Goal: Task Accomplishment & Management: Complete application form

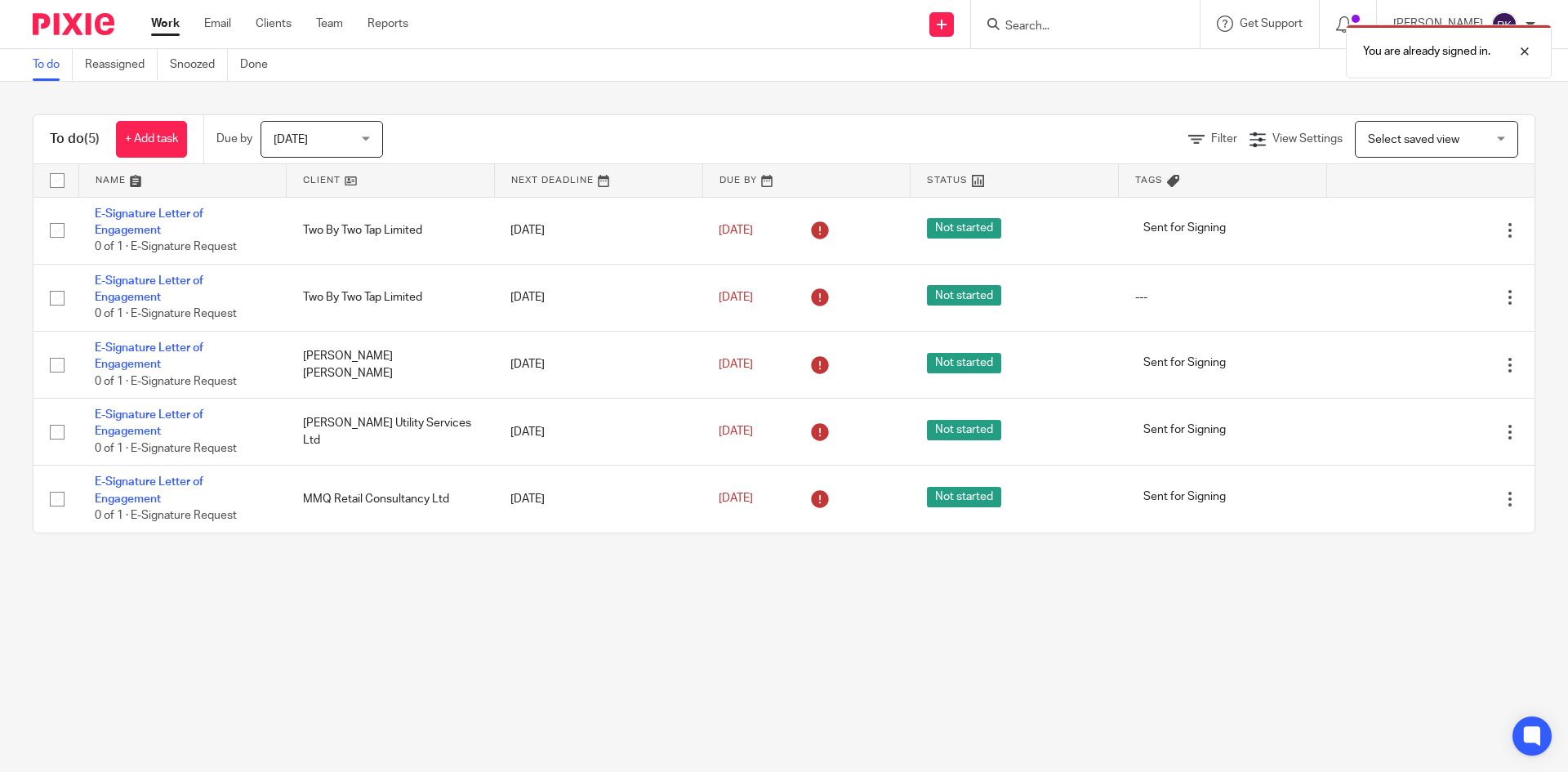
click at [1065, 17] on div "You are already signed in." at bounding box center [1167, 47] width 768 height 62
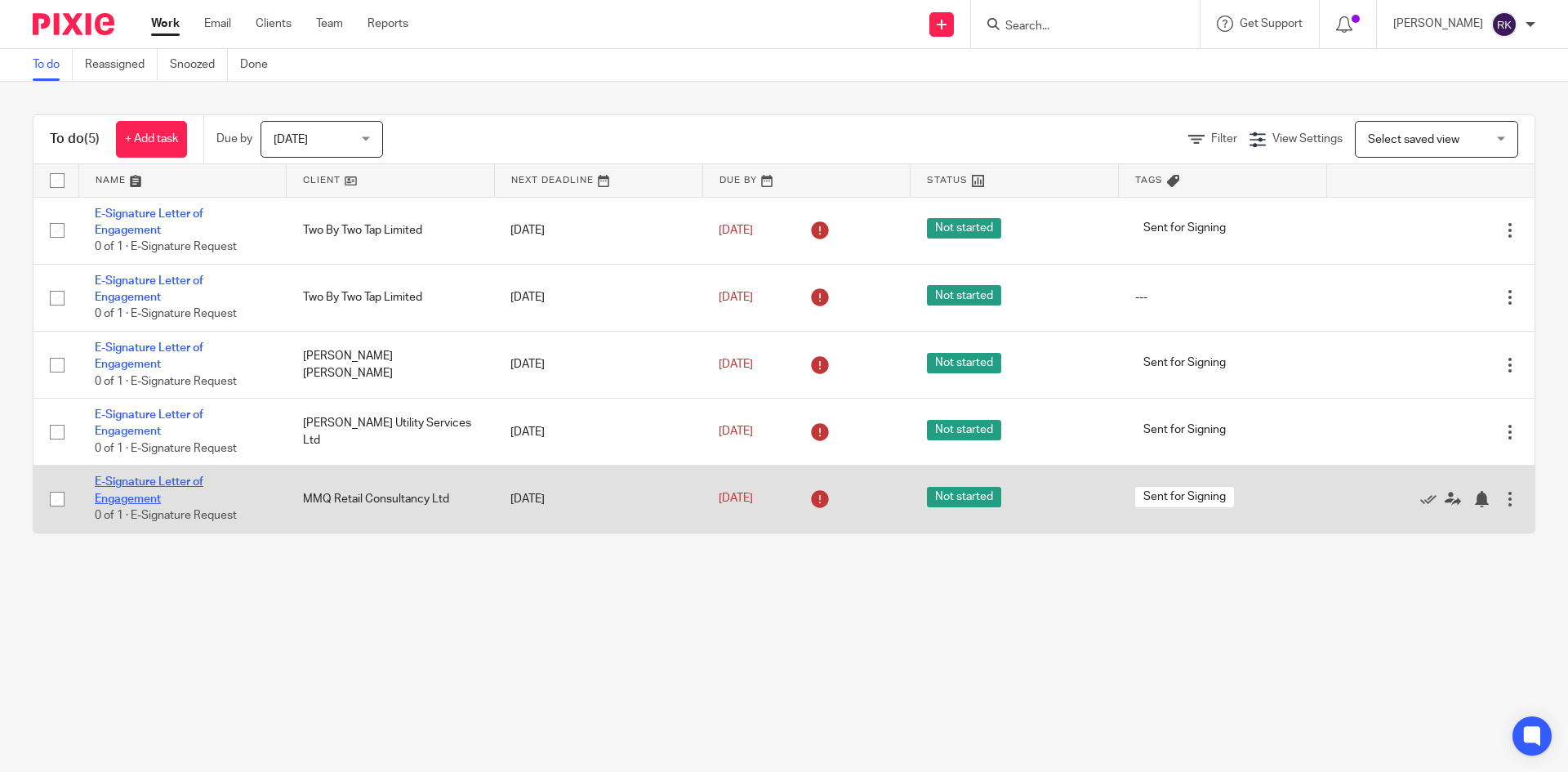
click at [128, 494] on link "E-Signature Letter of Engagement" at bounding box center [149, 490] width 109 height 28
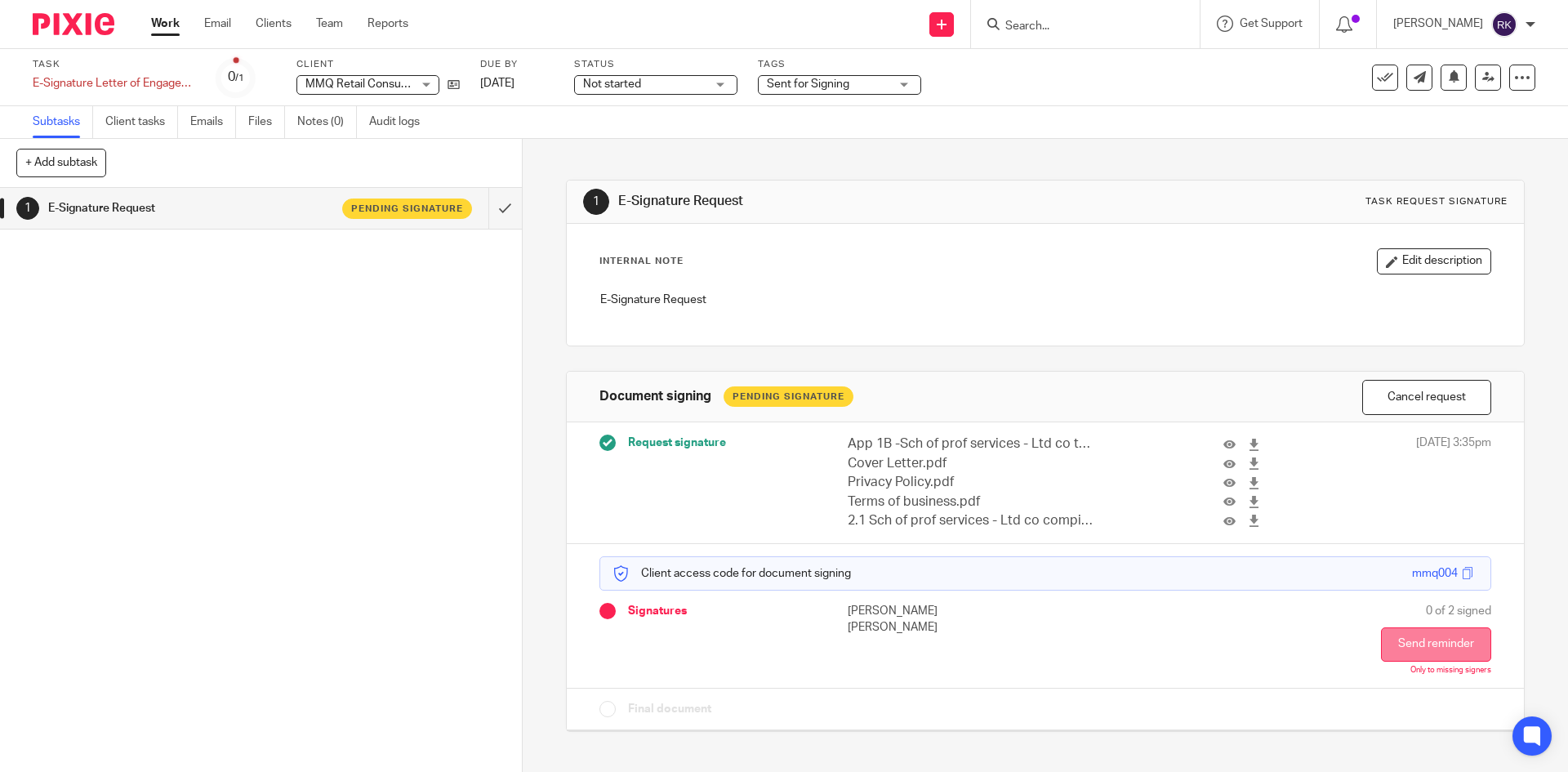
click at [1446, 637] on button "Send reminder" at bounding box center [1436, 644] width 111 height 35
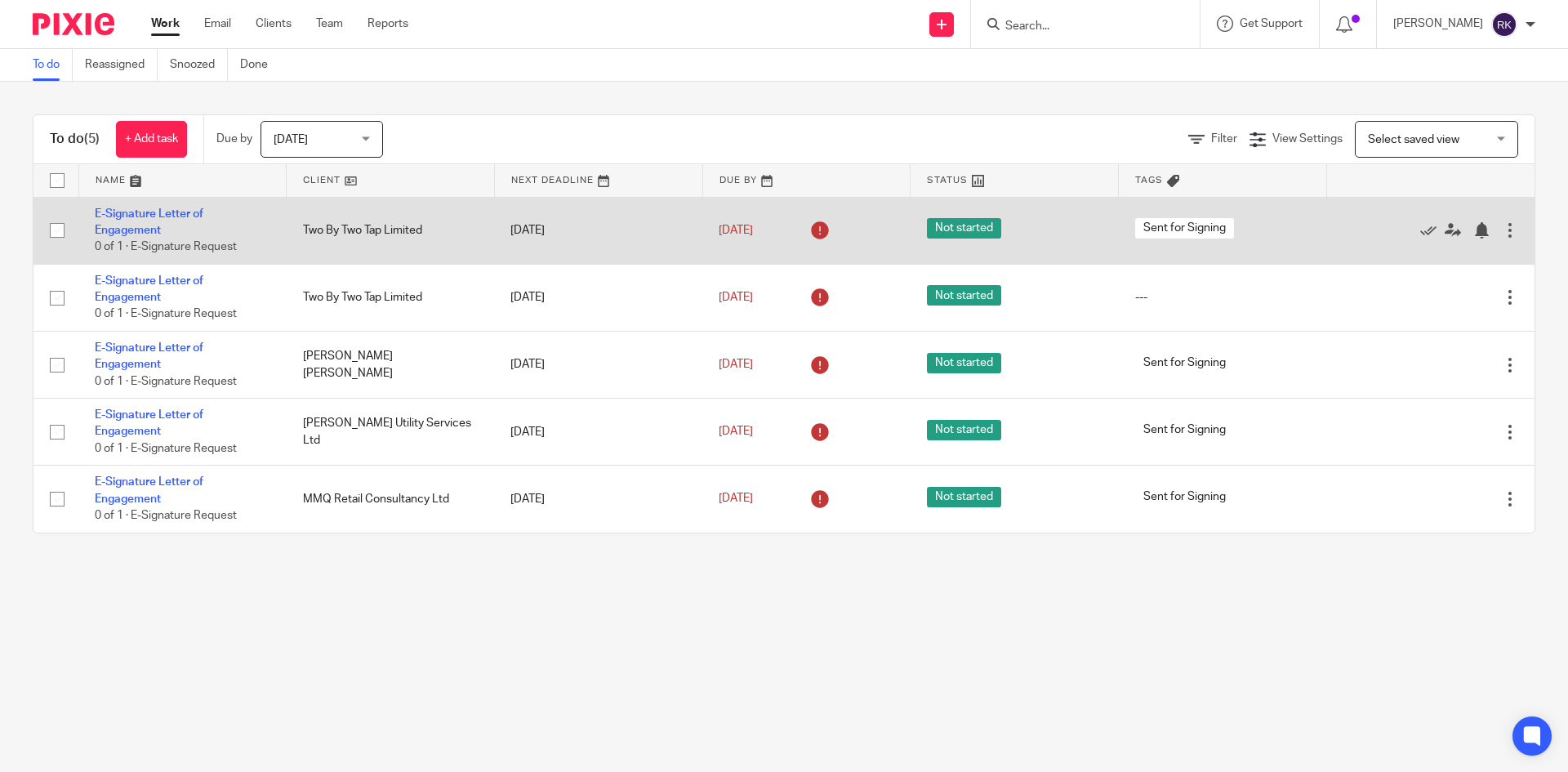
click at [1502, 234] on div at bounding box center [1510, 230] width 17 height 17
click at [1365, 237] on div at bounding box center [1422, 230] width 159 height 17
click at [129, 234] on link "E-Signature Letter of Engagement" at bounding box center [149, 222] width 109 height 28
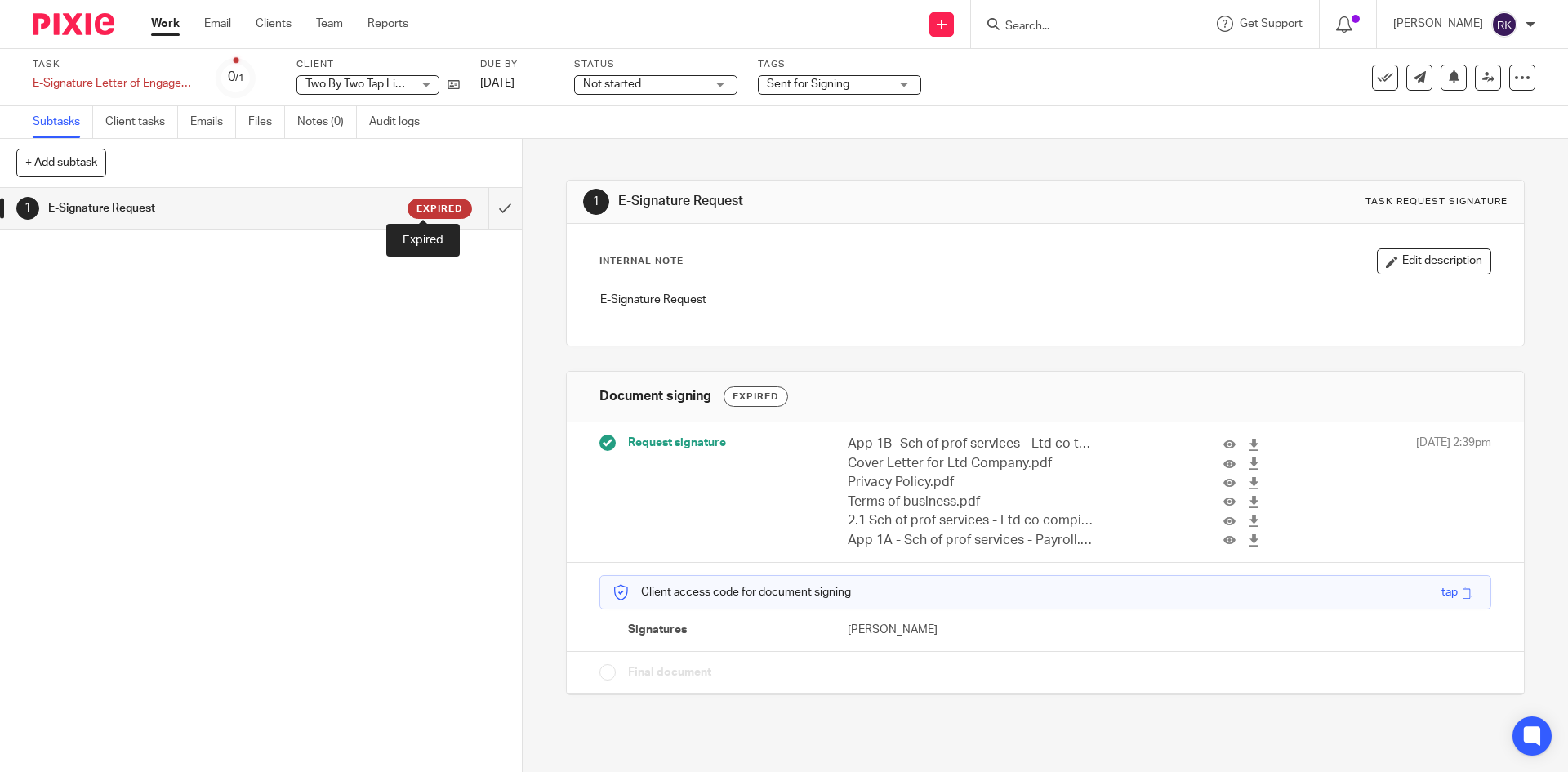
click at [424, 202] on span "Expired" at bounding box center [439, 209] width 46 height 14
click at [1514, 75] on icon at bounding box center [1522, 77] width 17 height 17
click at [755, 394] on div "Expired" at bounding box center [755, 396] width 64 height 21
click at [1450, 270] on button "Edit description" at bounding box center [1434, 261] width 115 height 26
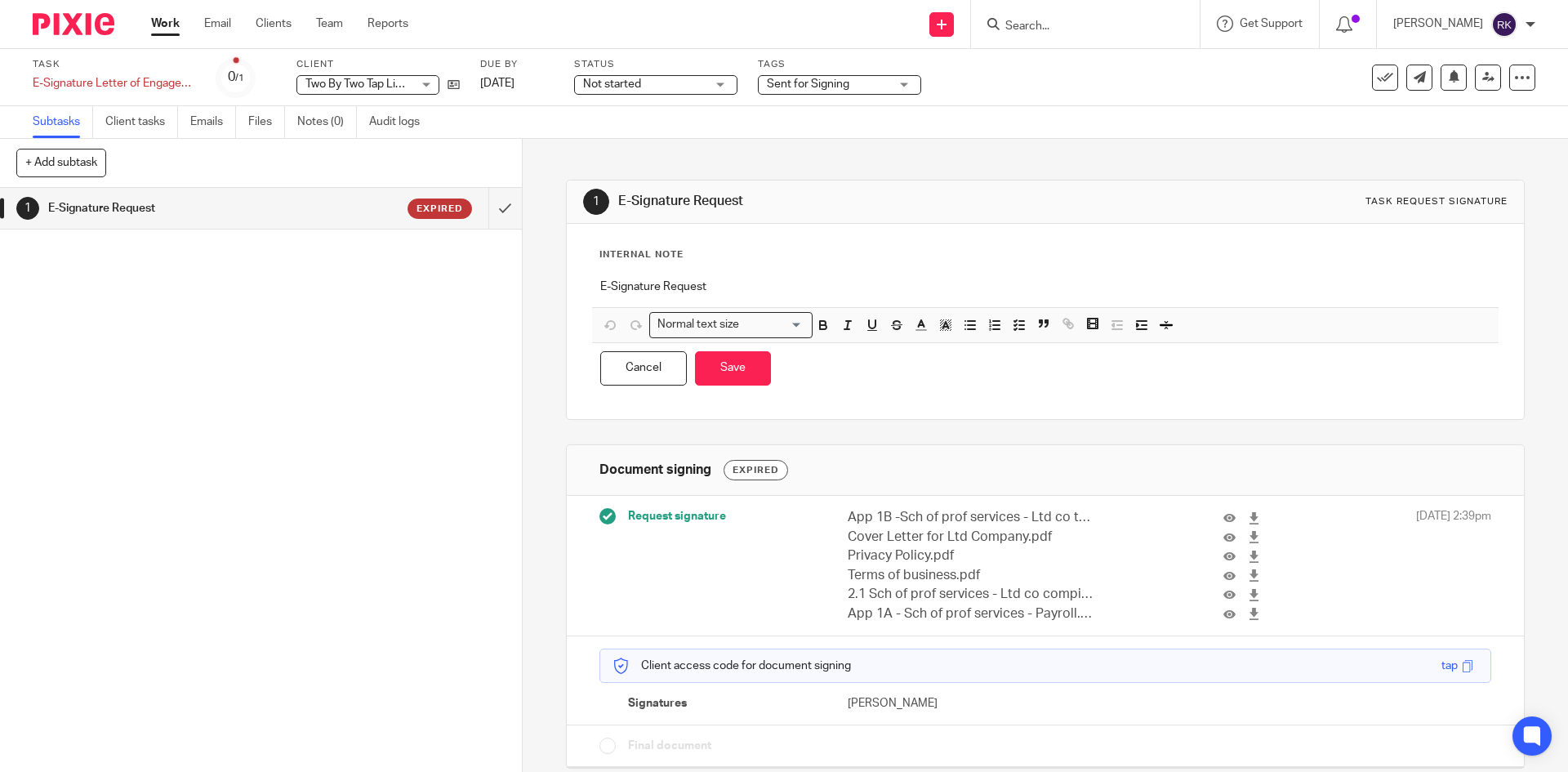
scroll to position [13, 0]
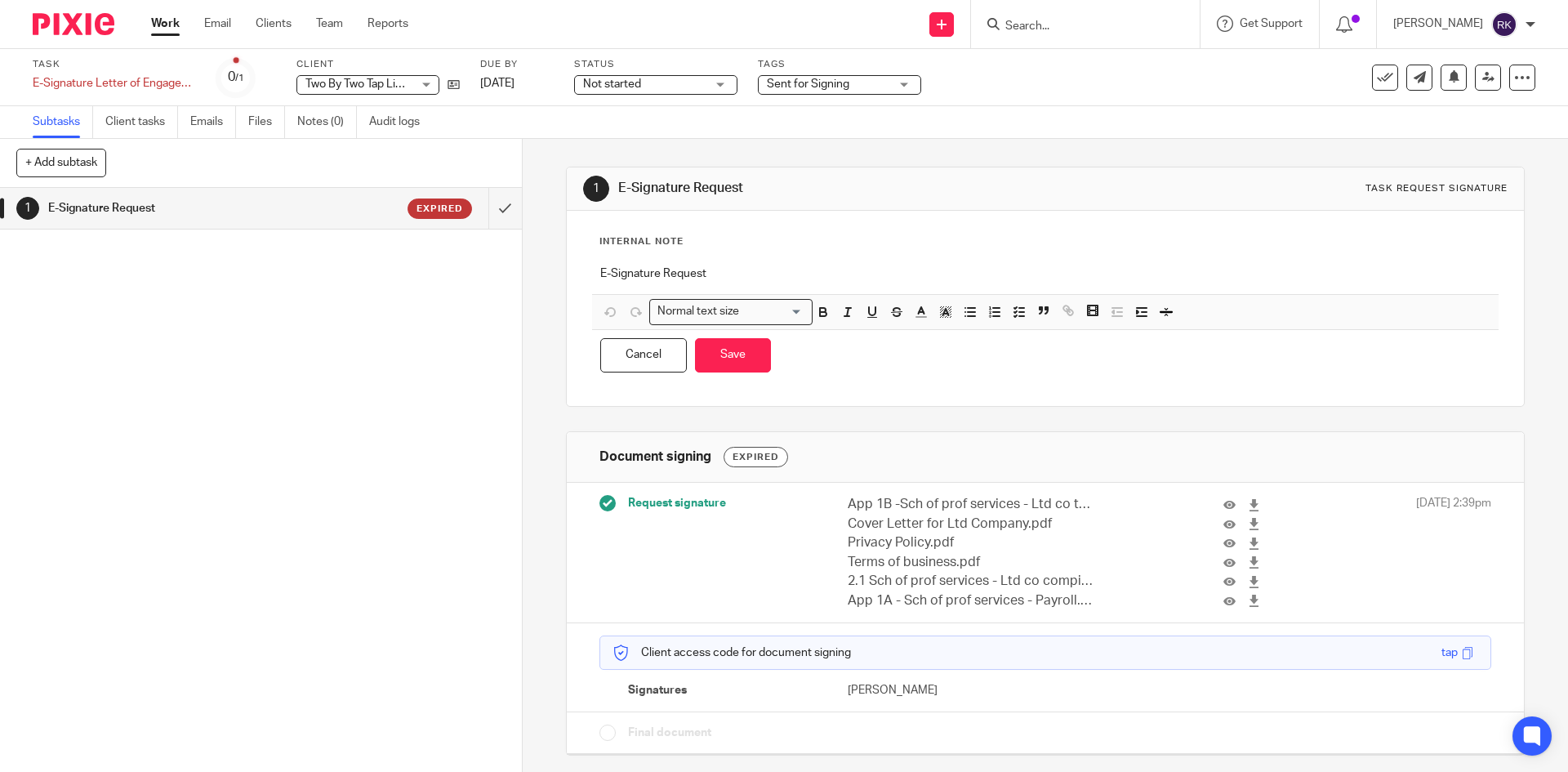
click at [1084, 26] on input "Search" at bounding box center [1077, 27] width 147 height 15
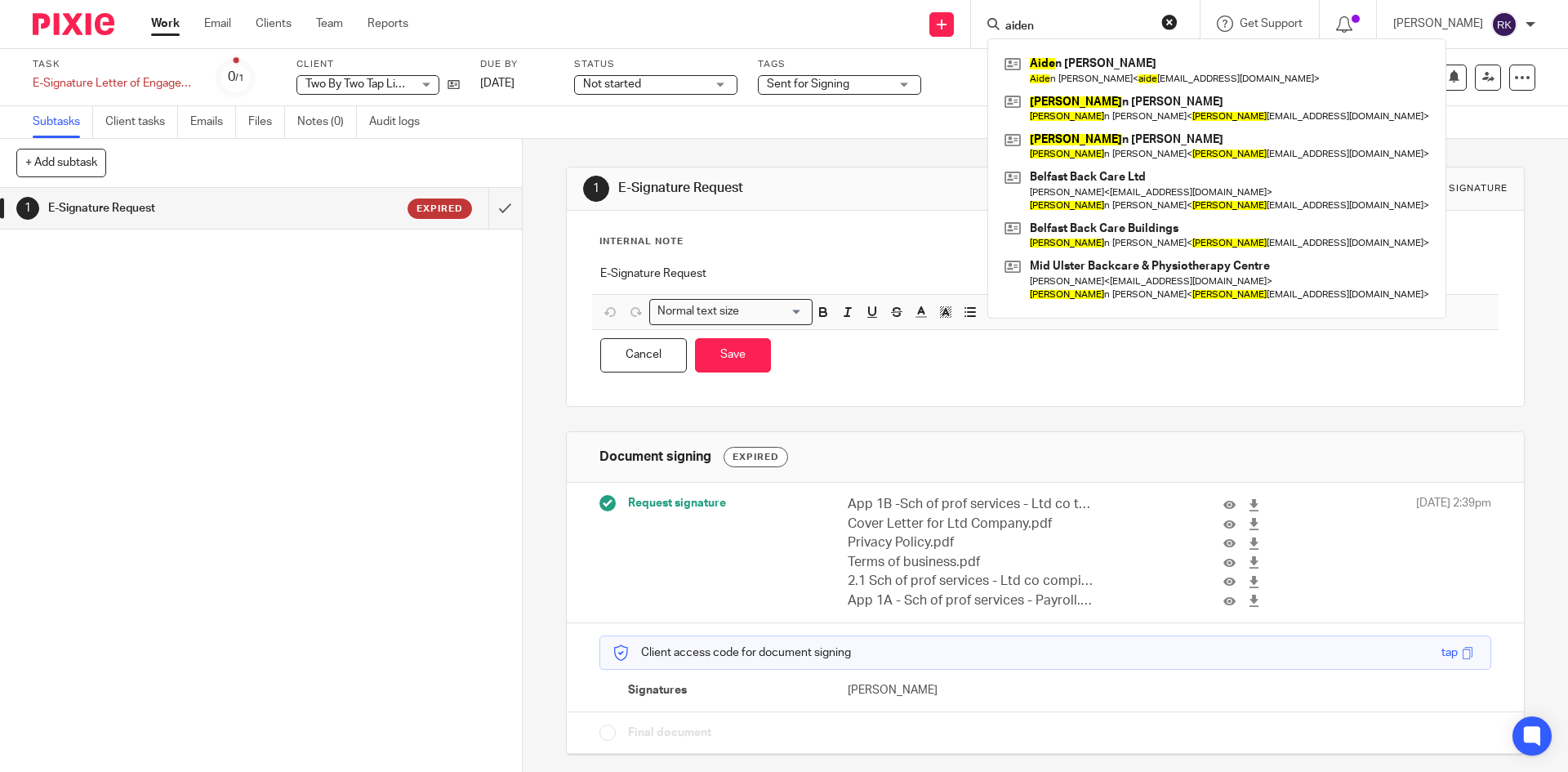
type input "aiden"
click button "submit" at bounding box center [0, 0] width 0 height 0
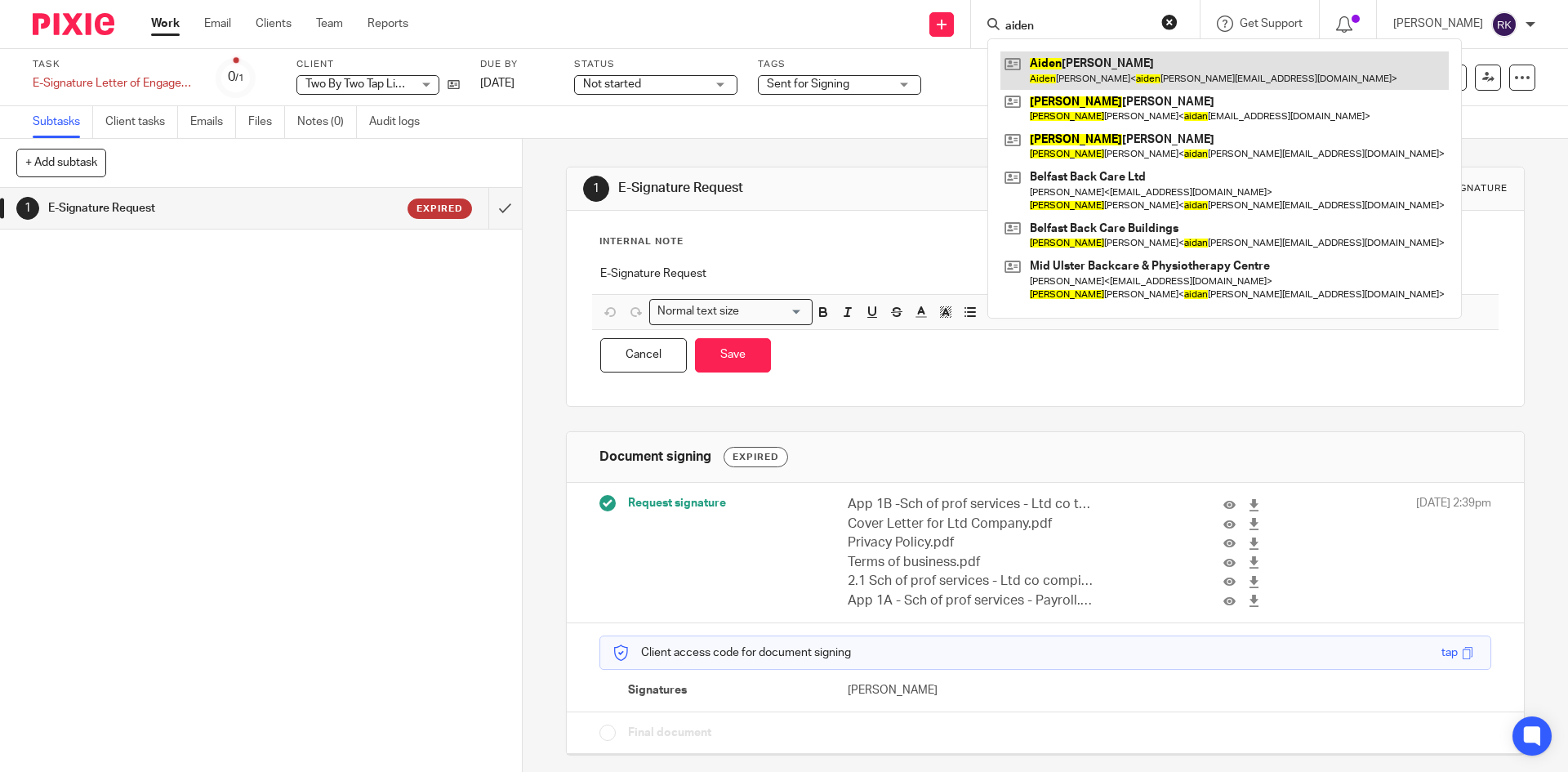
click at [1077, 83] on link at bounding box center [1224, 70] width 449 height 38
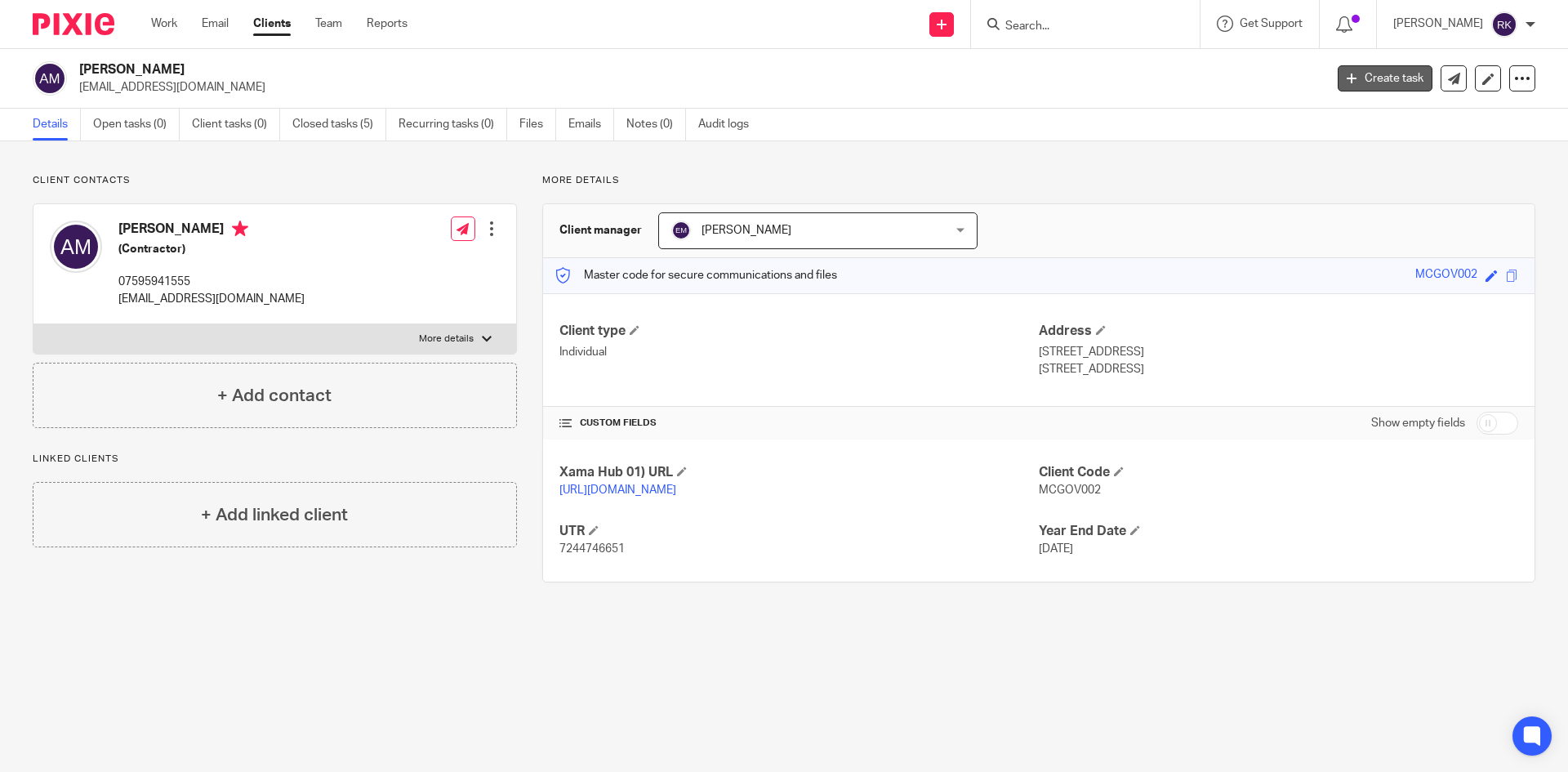
click at [1371, 80] on link "Create task" at bounding box center [1385, 78] width 95 height 26
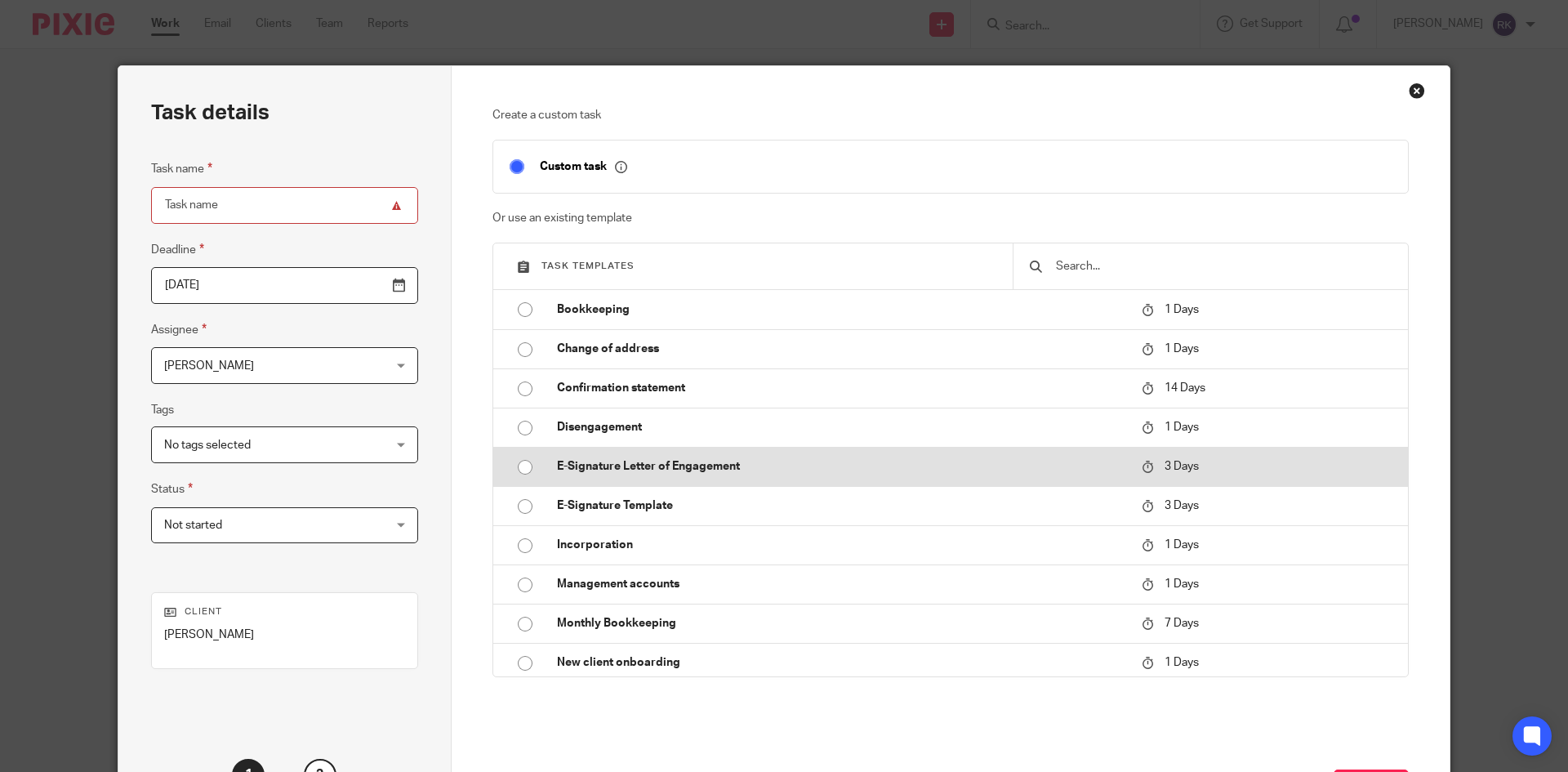
click at [654, 474] on p "E-Signature Letter of Engagement" at bounding box center [841, 467] width 568 height 17
type input "[DATE]"
type input "E-Signature Letter of Engagement"
checkbox input "false"
radio input "true"
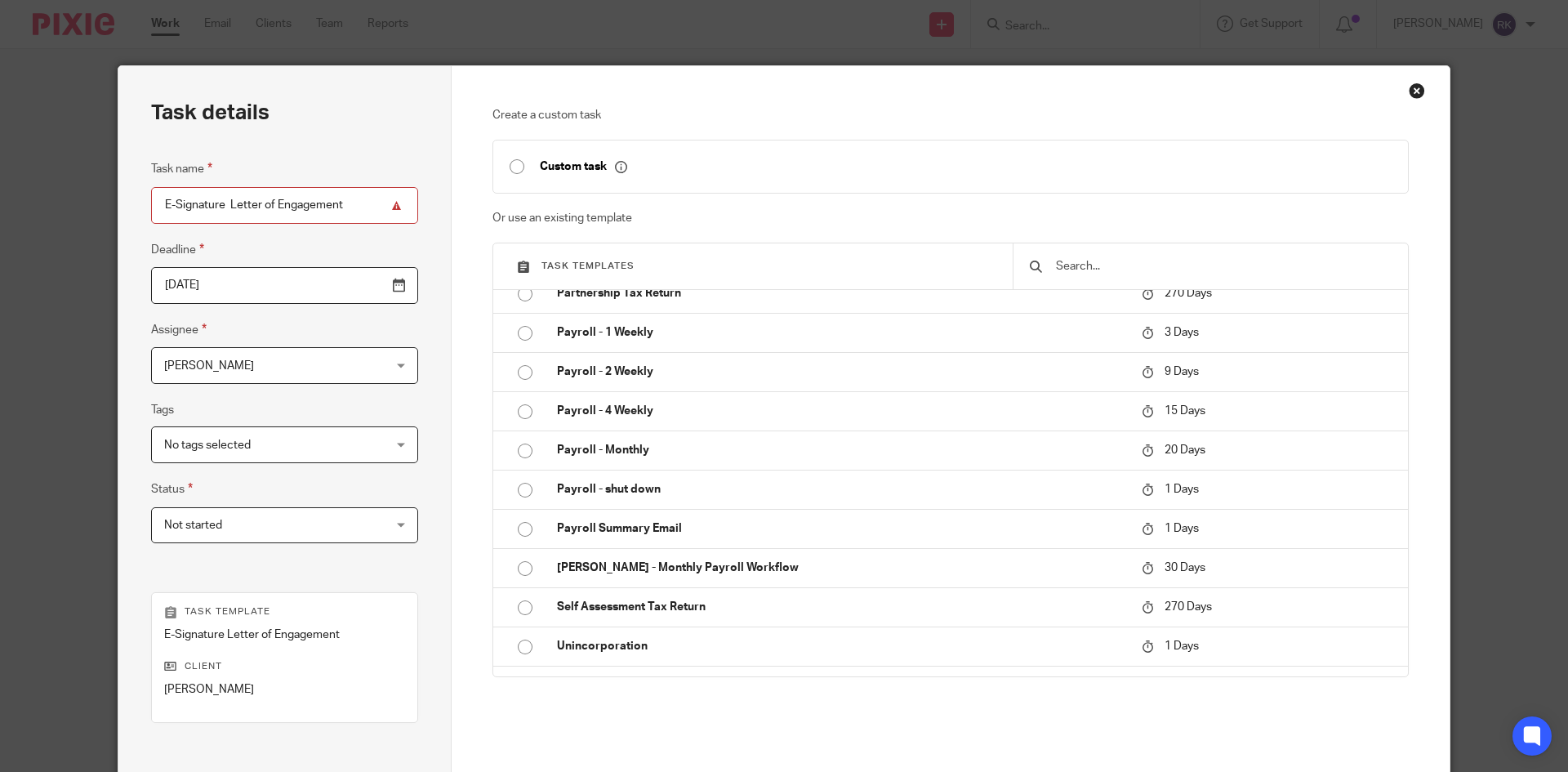
scroll to position [194, 0]
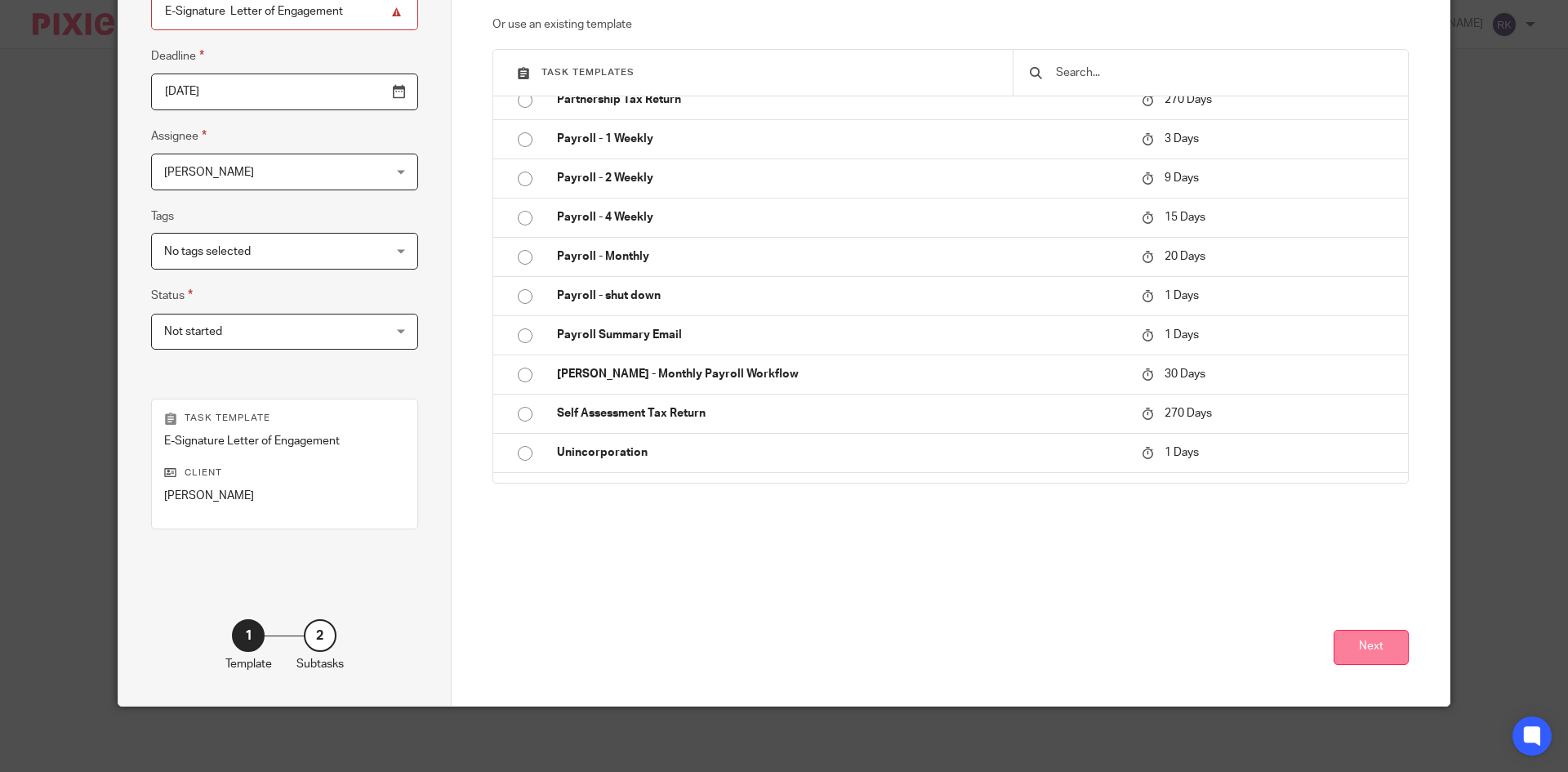
click at [1371, 649] on button "Next" at bounding box center [1370, 647] width 75 height 36
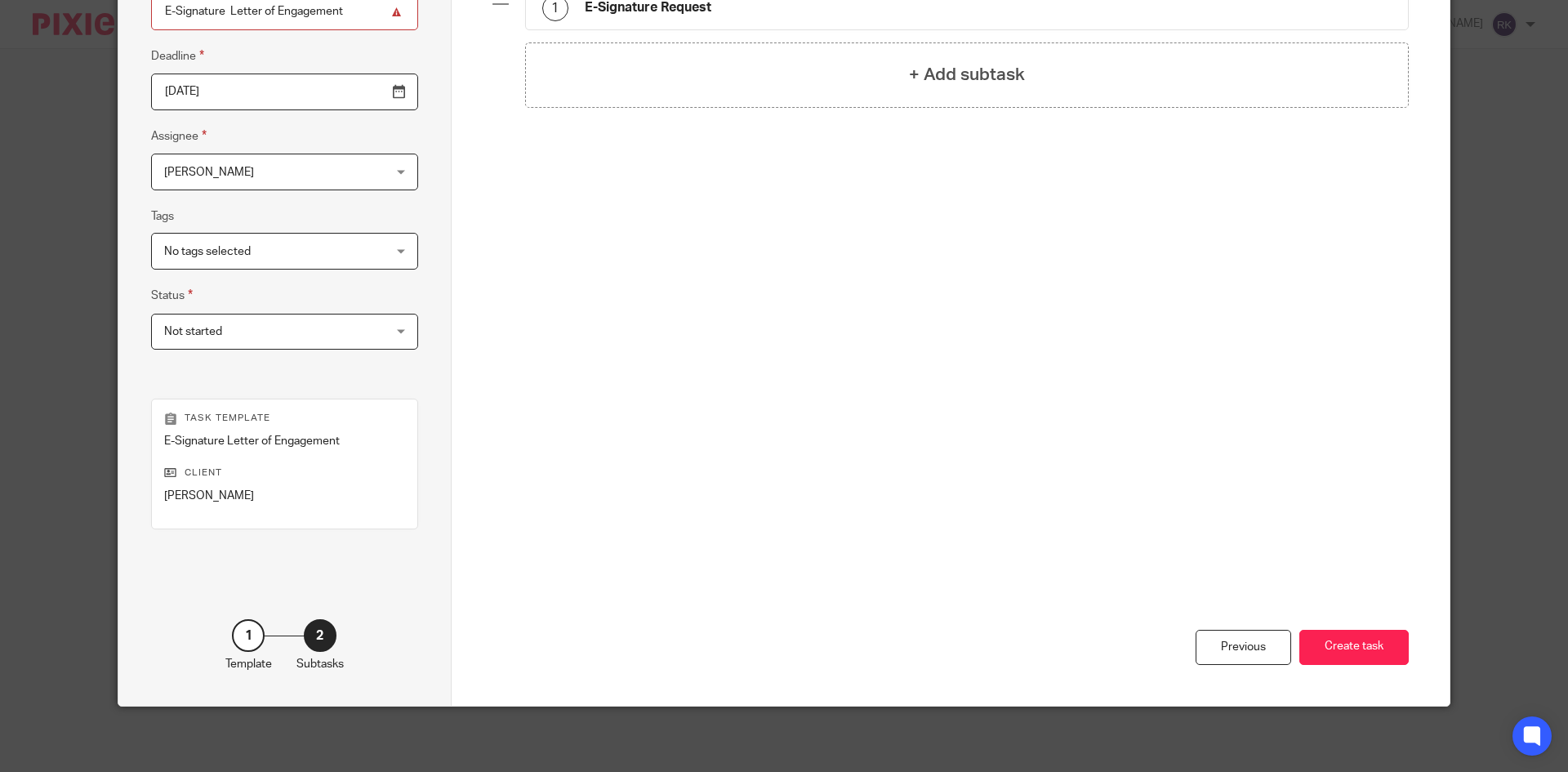
scroll to position [31, 0]
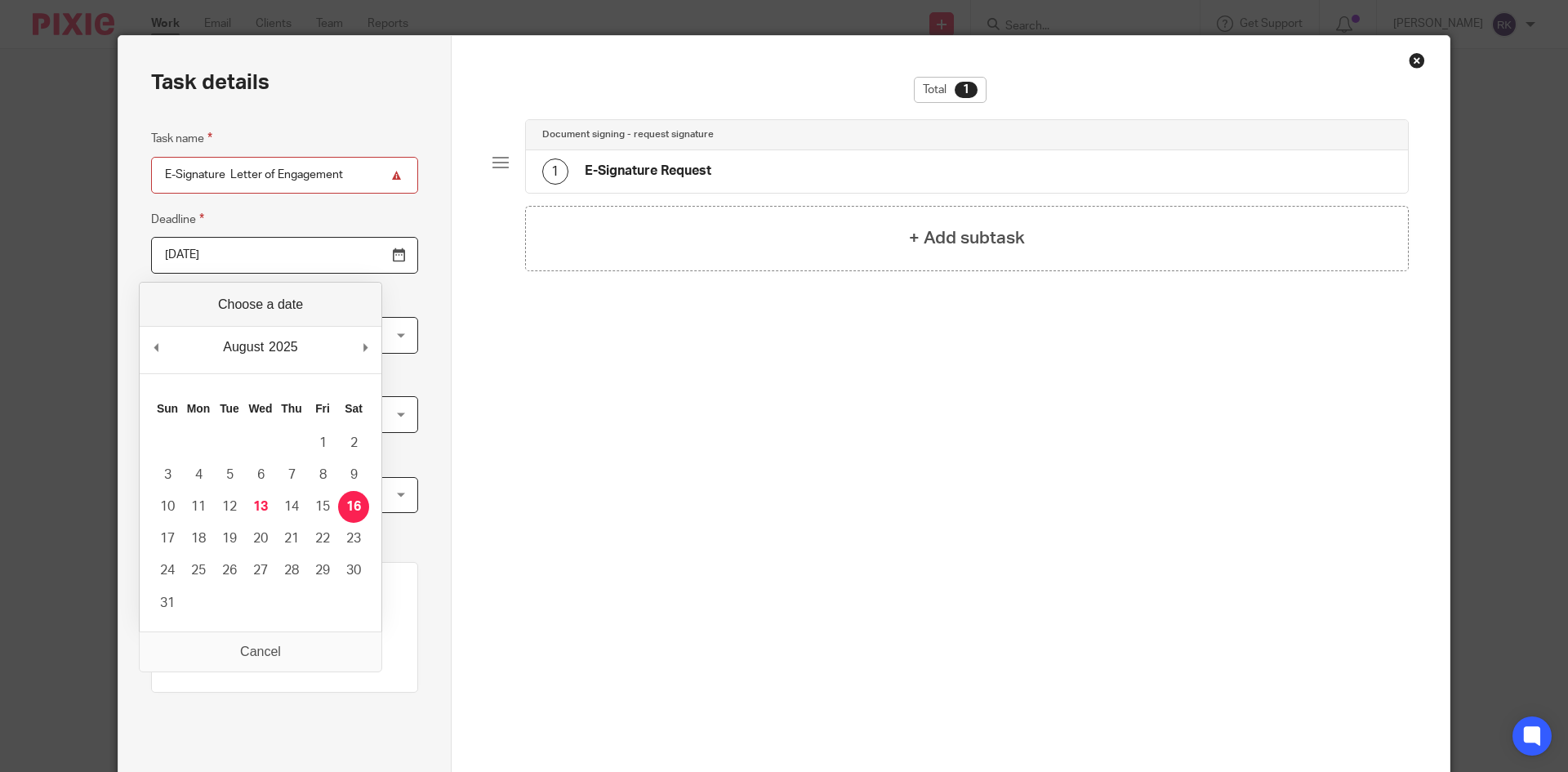
click at [359, 252] on input "2025-08-16" at bounding box center [285, 255] width 267 height 37
type input "2025-08-23"
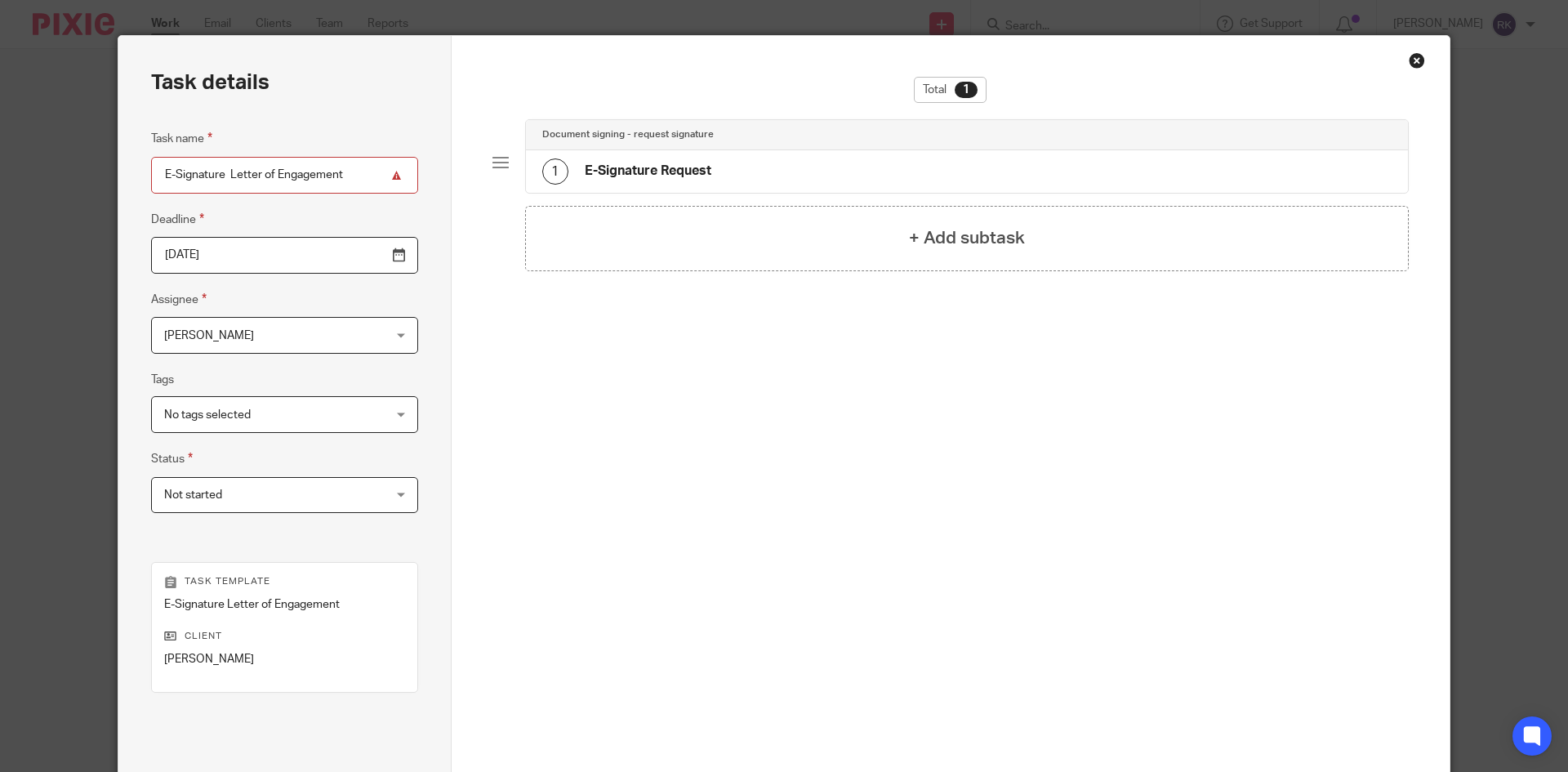
scroll to position [194, 0]
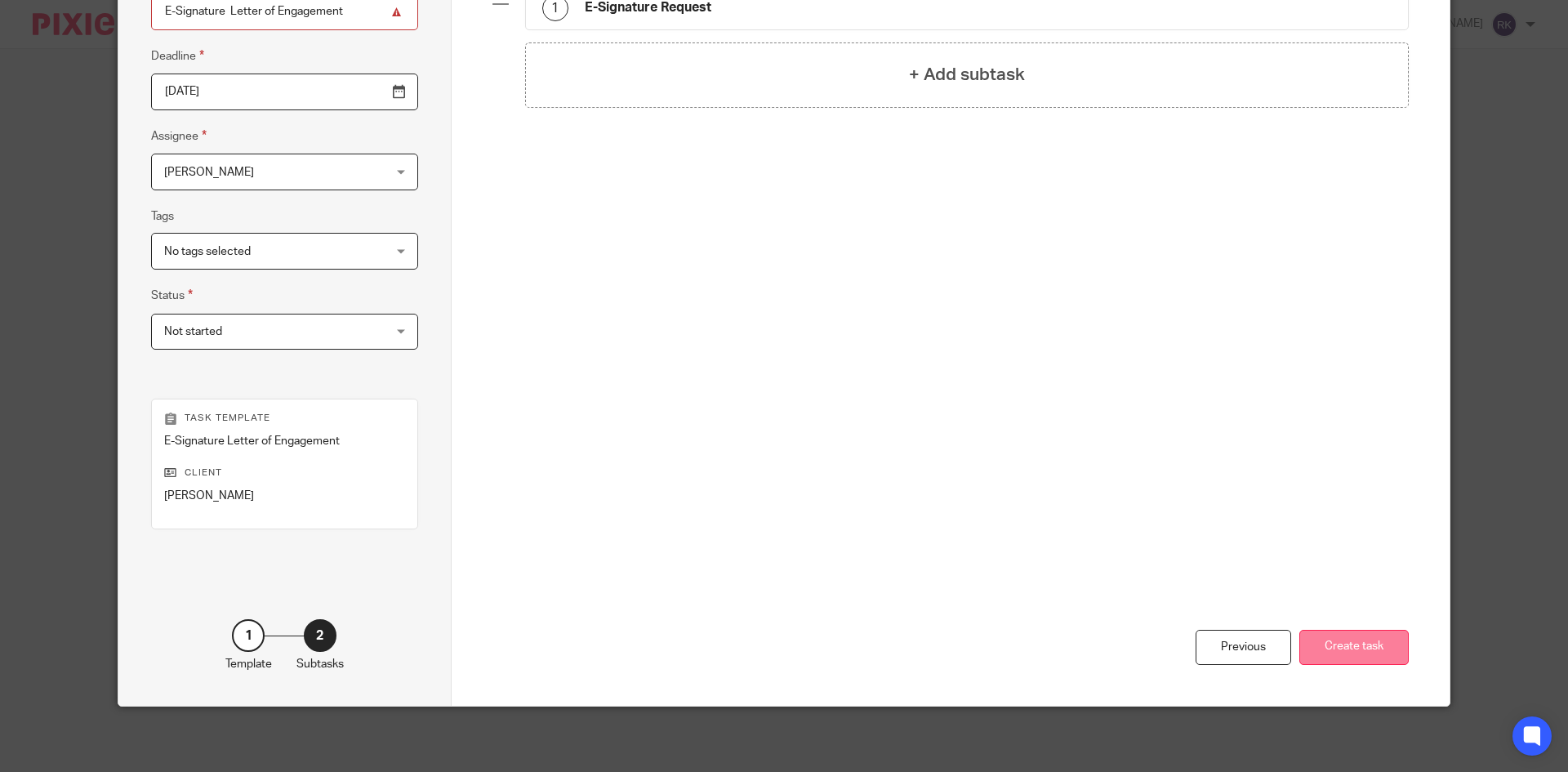
click at [1356, 632] on button "Create task" at bounding box center [1354, 647] width 110 height 36
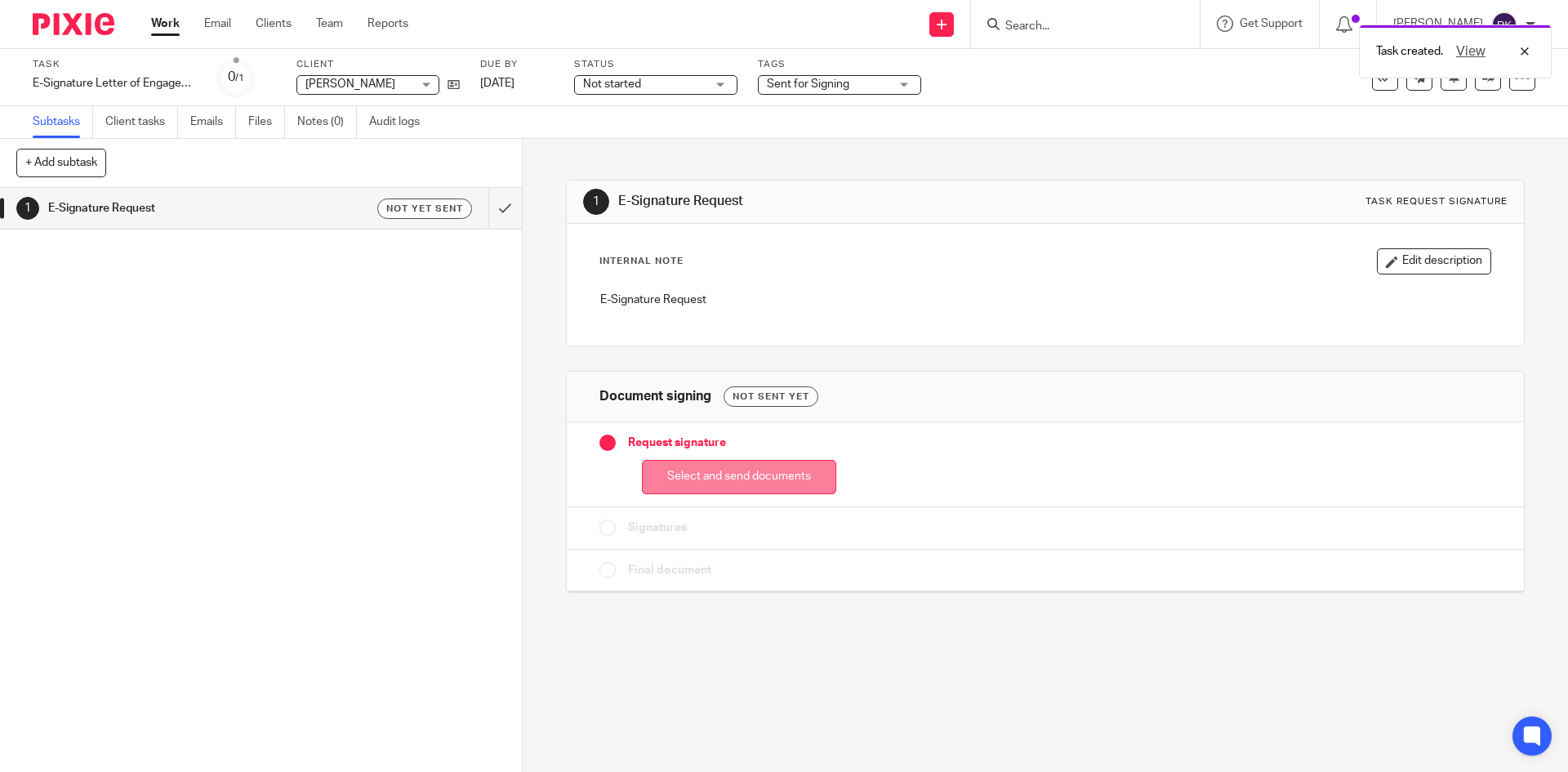
click at [749, 482] on button "Select and send documents" at bounding box center [739, 477] width 195 height 36
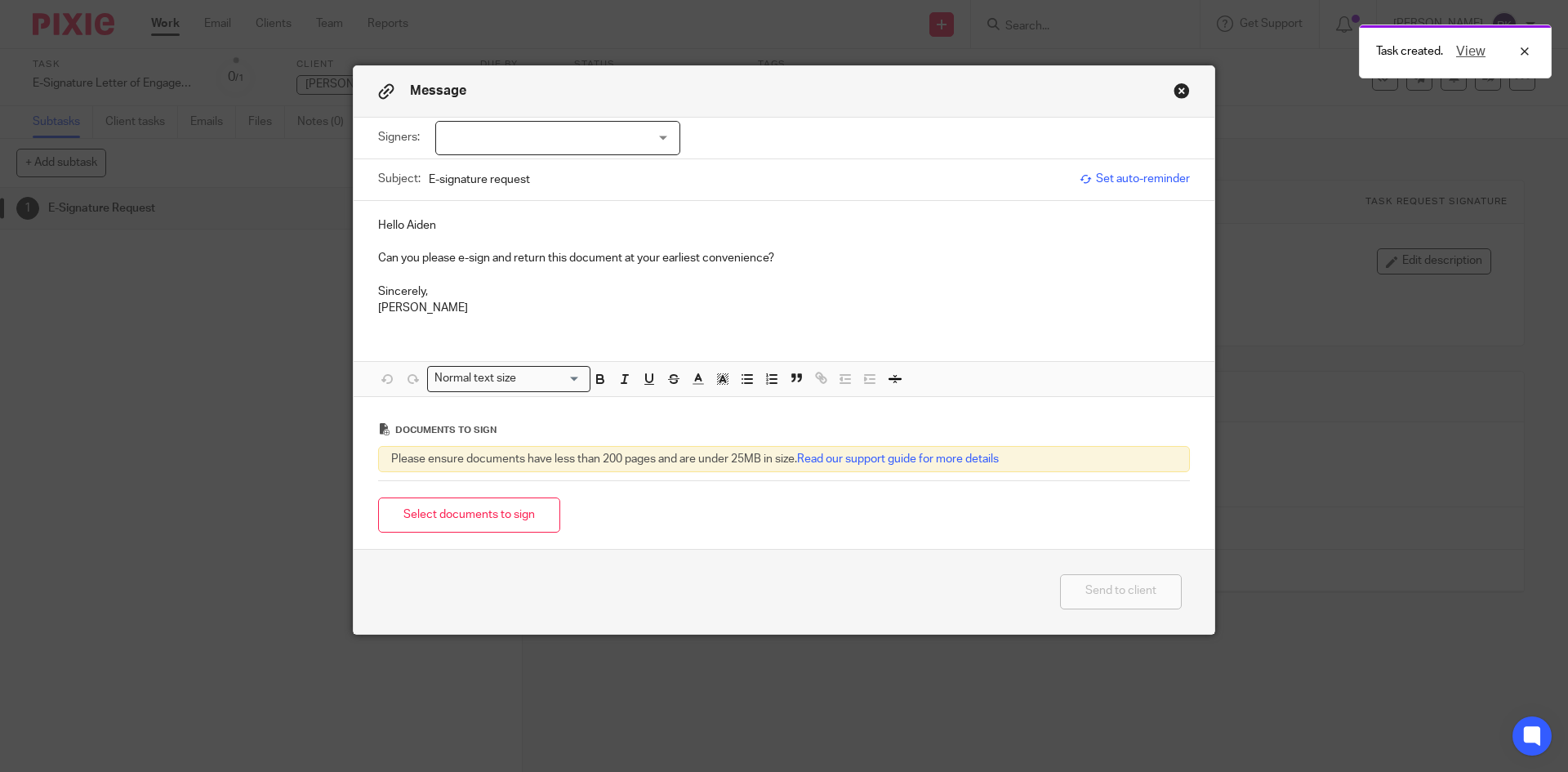
click at [566, 134] on div at bounding box center [557, 137] width 245 height 35
click at [567, 167] on li "[PERSON_NAME]" at bounding box center [551, 172] width 243 height 34
checkbox input "true"
click at [782, 225] on p "Hello Aiden" at bounding box center [784, 225] width 811 height 17
click at [786, 250] on p "Can you please e-sign and return this document at your earliest convenience?" at bounding box center [784, 258] width 811 height 17
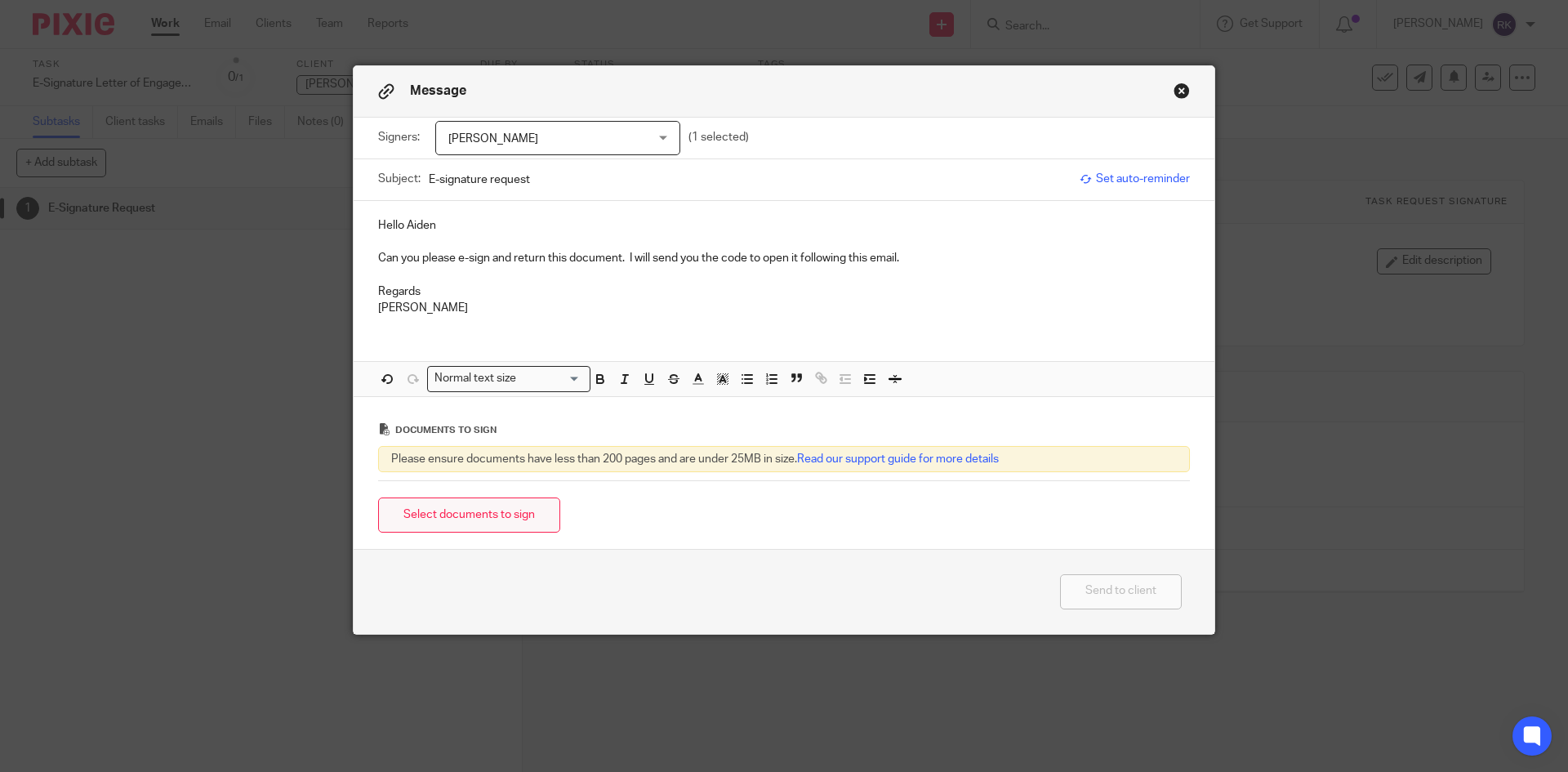
click at [472, 514] on button "Select documents to sign" at bounding box center [469, 515] width 182 height 36
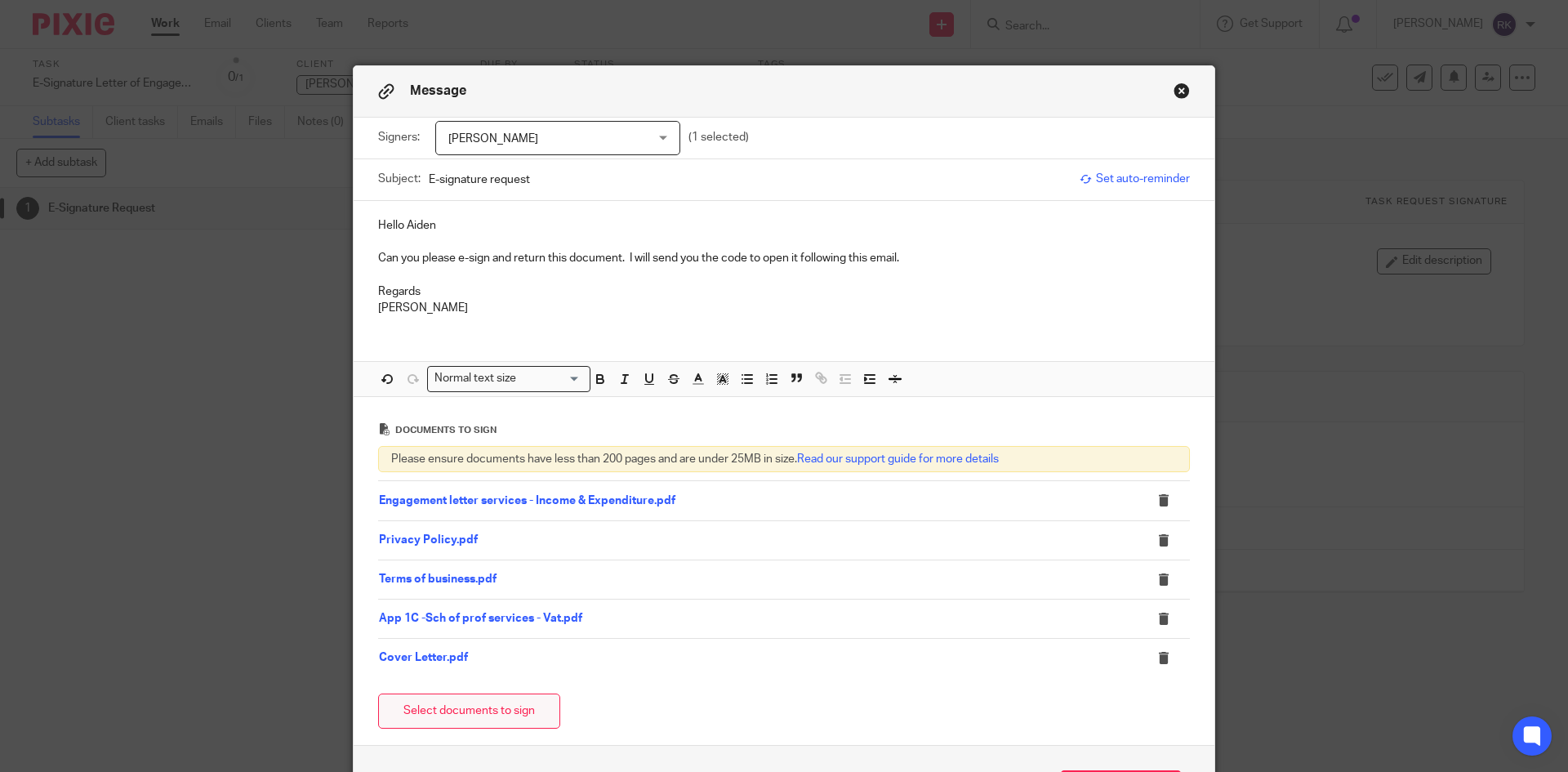
click at [470, 714] on button "Select documents to sign" at bounding box center [469, 712] width 182 height 36
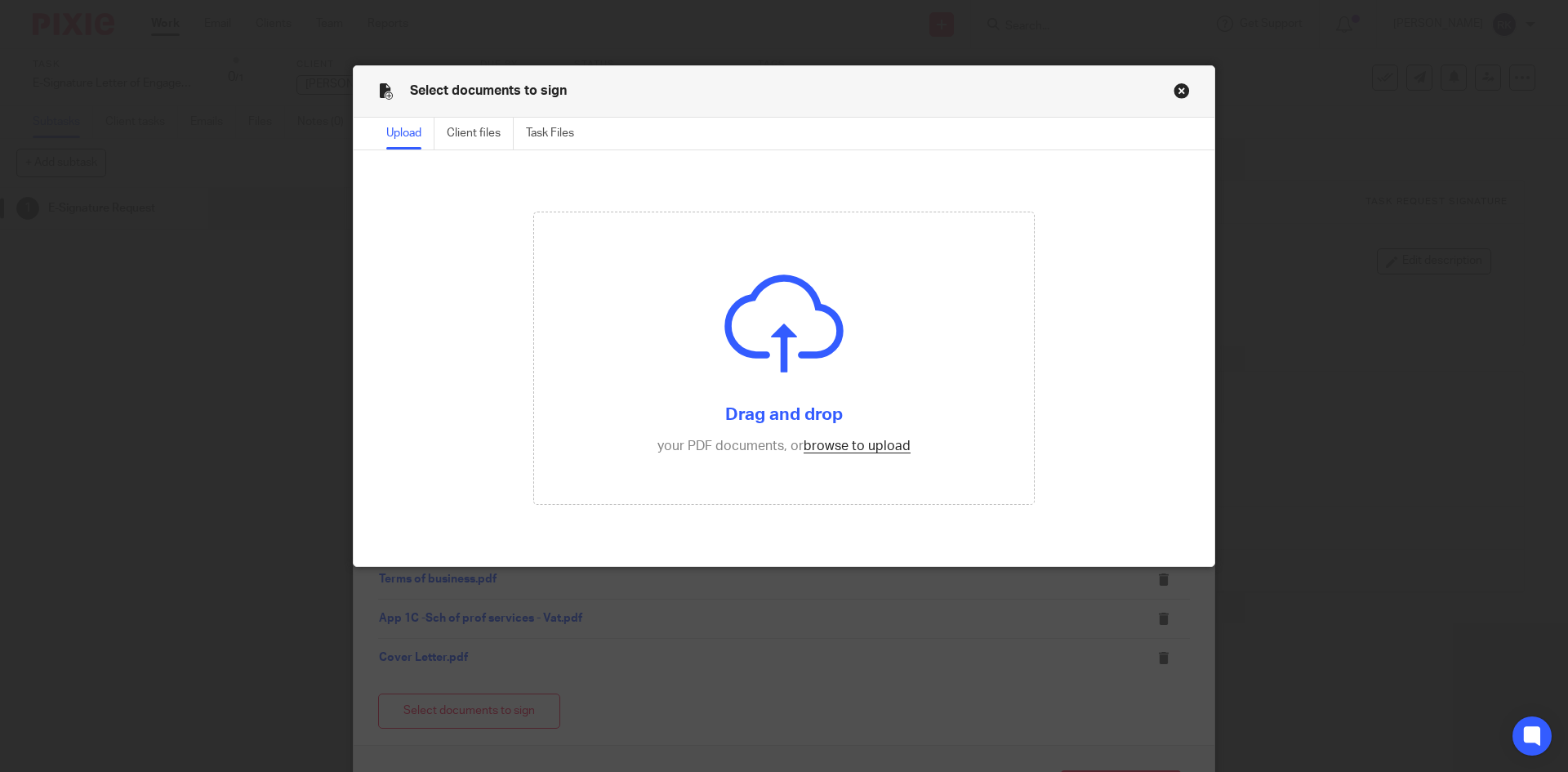
click at [1176, 92] on button "Close modal" at bounding box center [1181, 90] width 17 height 17
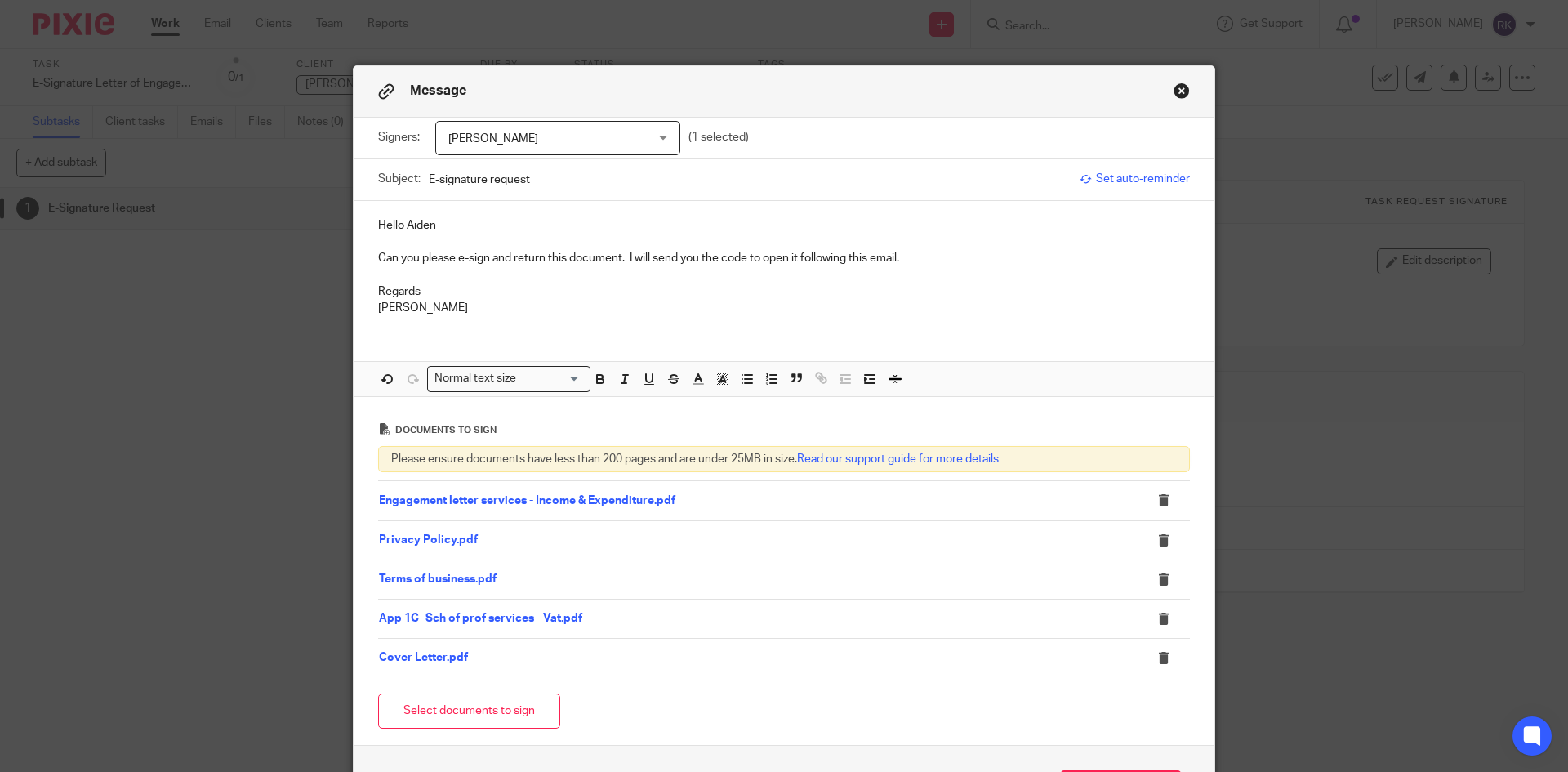
scroll to position [125, 0]
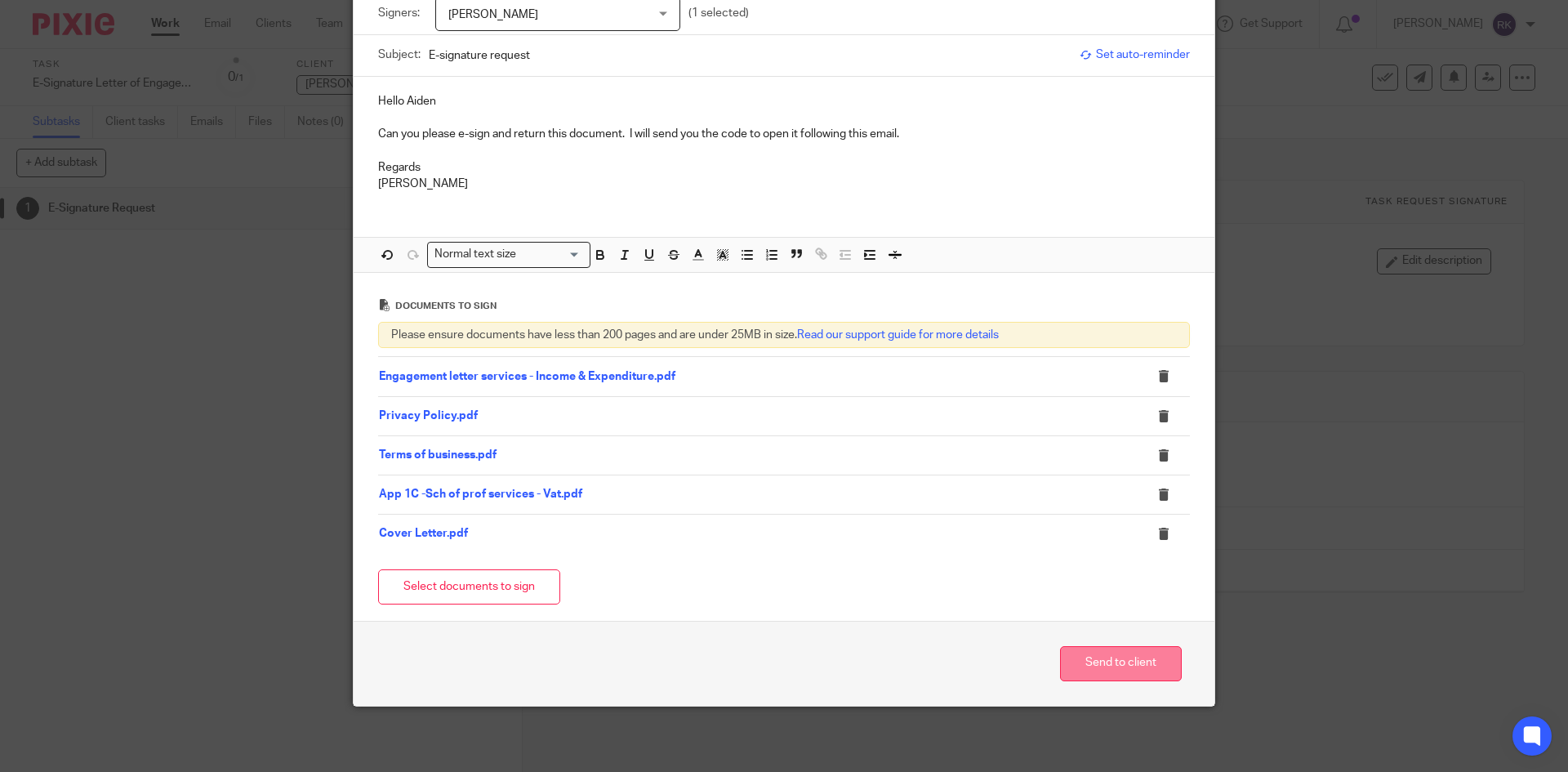
click at [1137, 664] on button "Send to client" at bounding box center [1120, 664] width 122 height 36
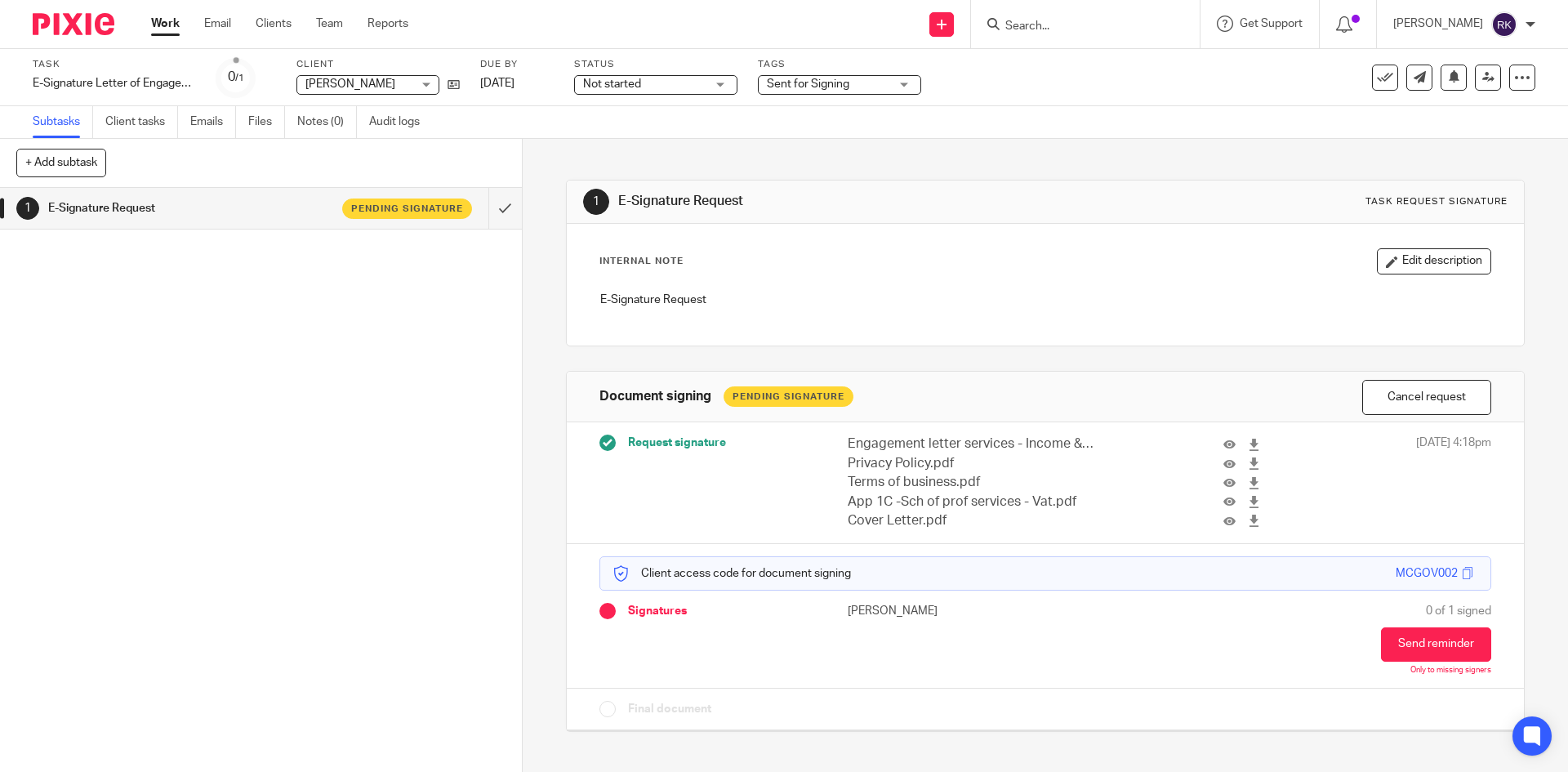
click at [1081, 34] on input "Search" at bounding box center [1077, 27] width 147 height 15
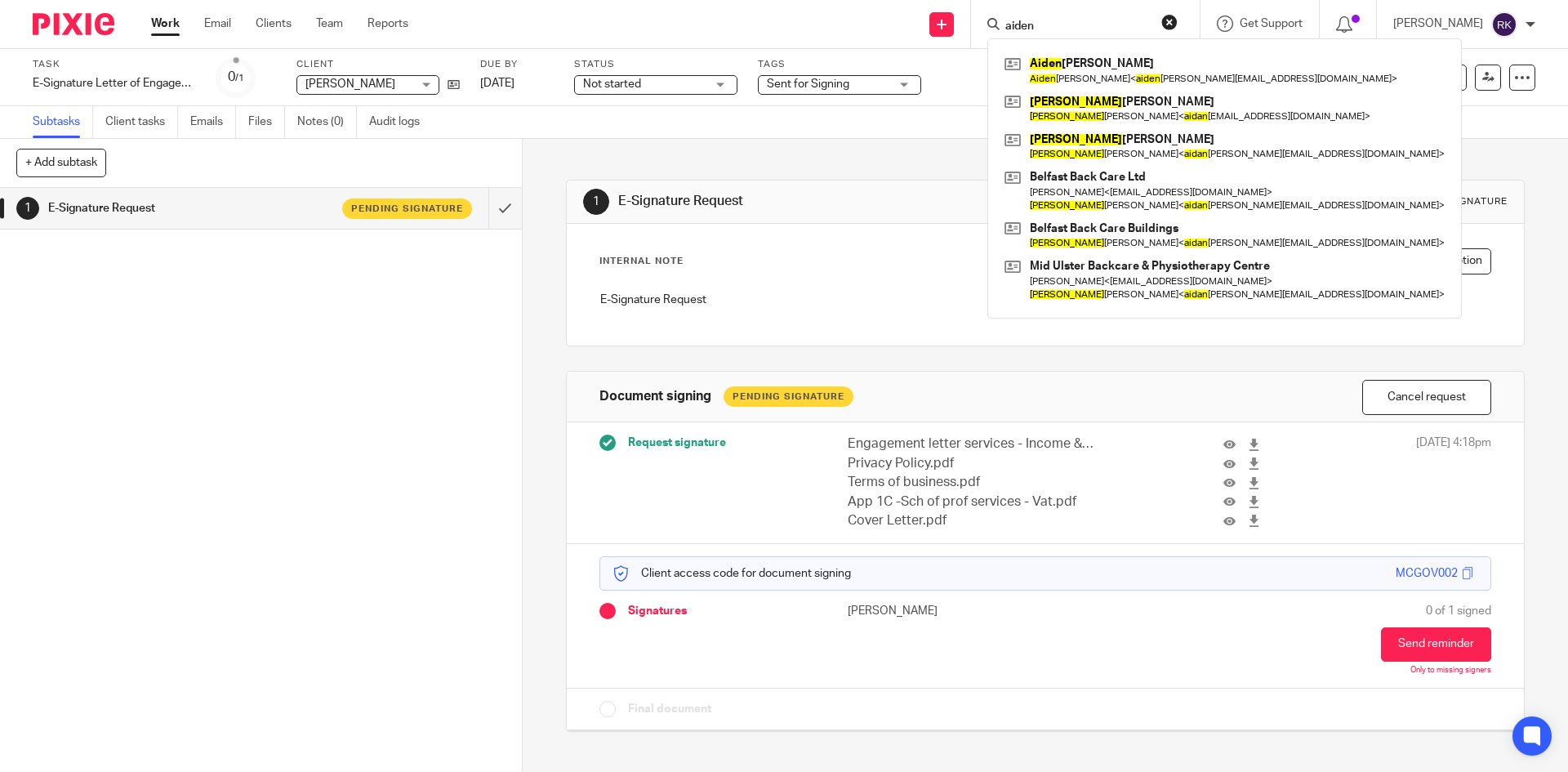
type input "aiden"
click button "submit" at bounding box center [0, 0] width 0 height 0
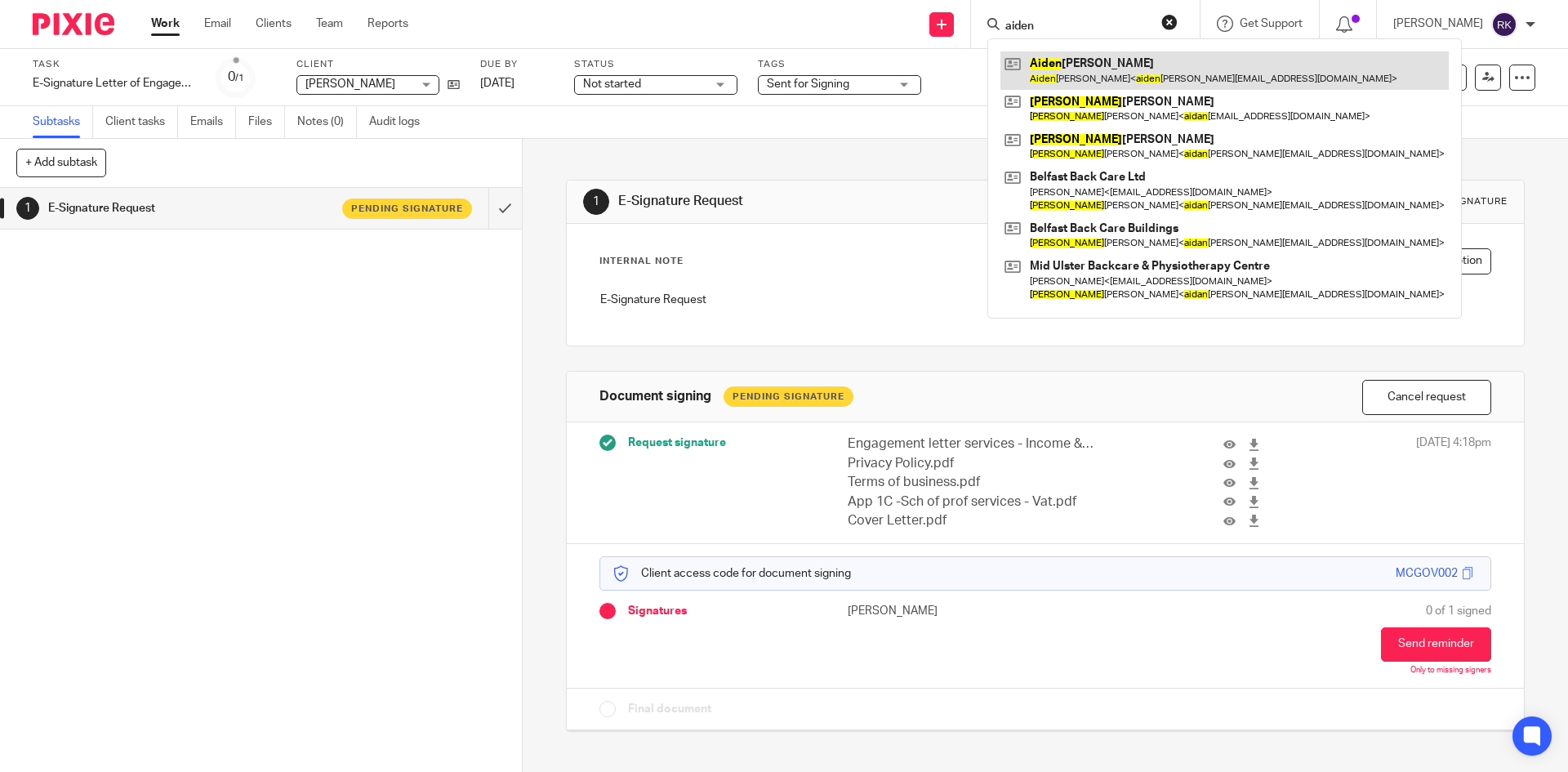
click at [1131, 73] on link at bounding box center [1224, 70] width 449 height 38
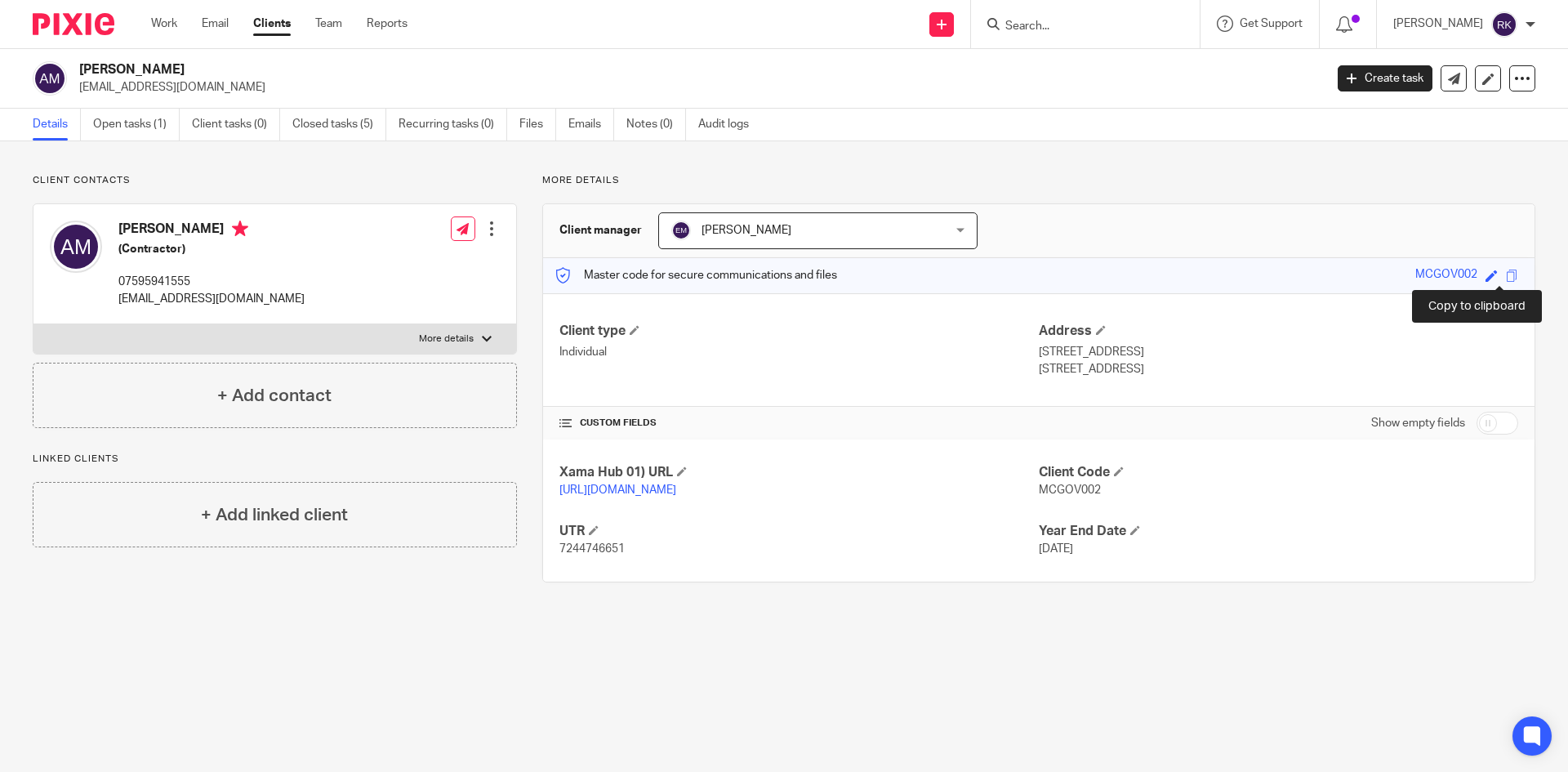
click at [1506, 275] on span at bounding box center [1512, 276] width 12 height 12
